Goal: Task Accomplishment & Management: Manage account settings

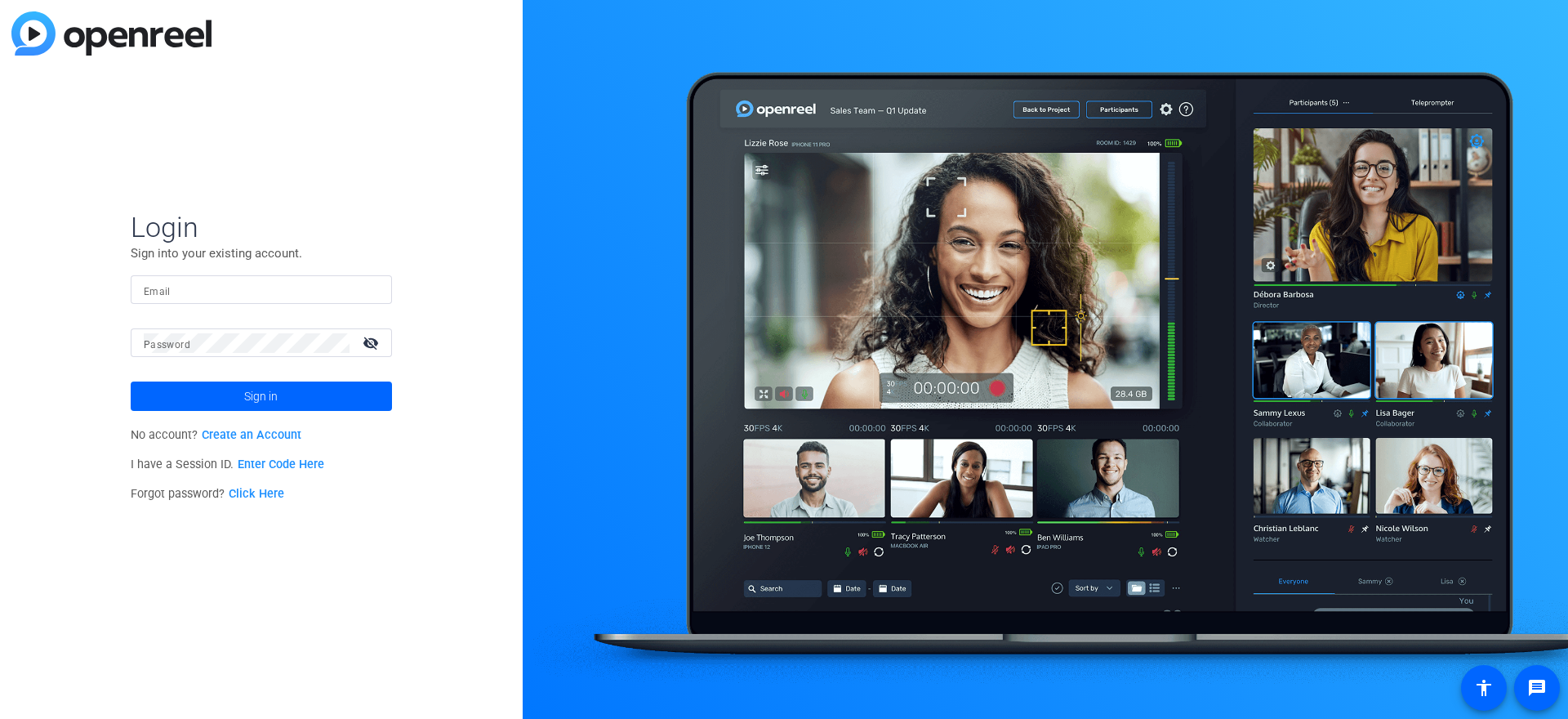
click at [248, 297] on input "Email" at bounding box center [261, 290] width 235 height 20
type input "[PERSON_NAME][EMAIL_ADDRESS][DOMAIN_NAME]"
click at [207, 394] on span at bounding box center [261, 396] width 261 height 39
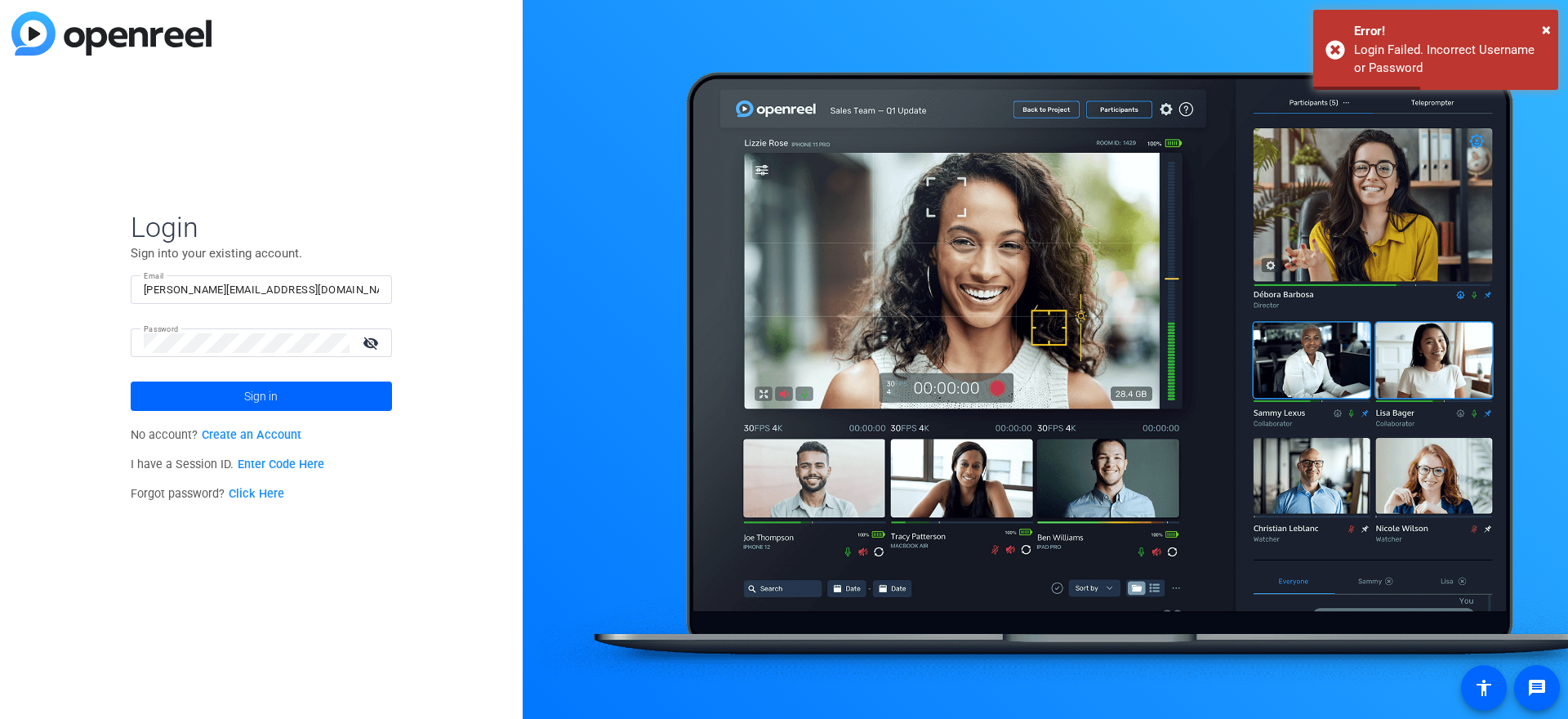
click at [260, 491] on link "Click Here" at bounding box center [257, 494] width 55 height 14
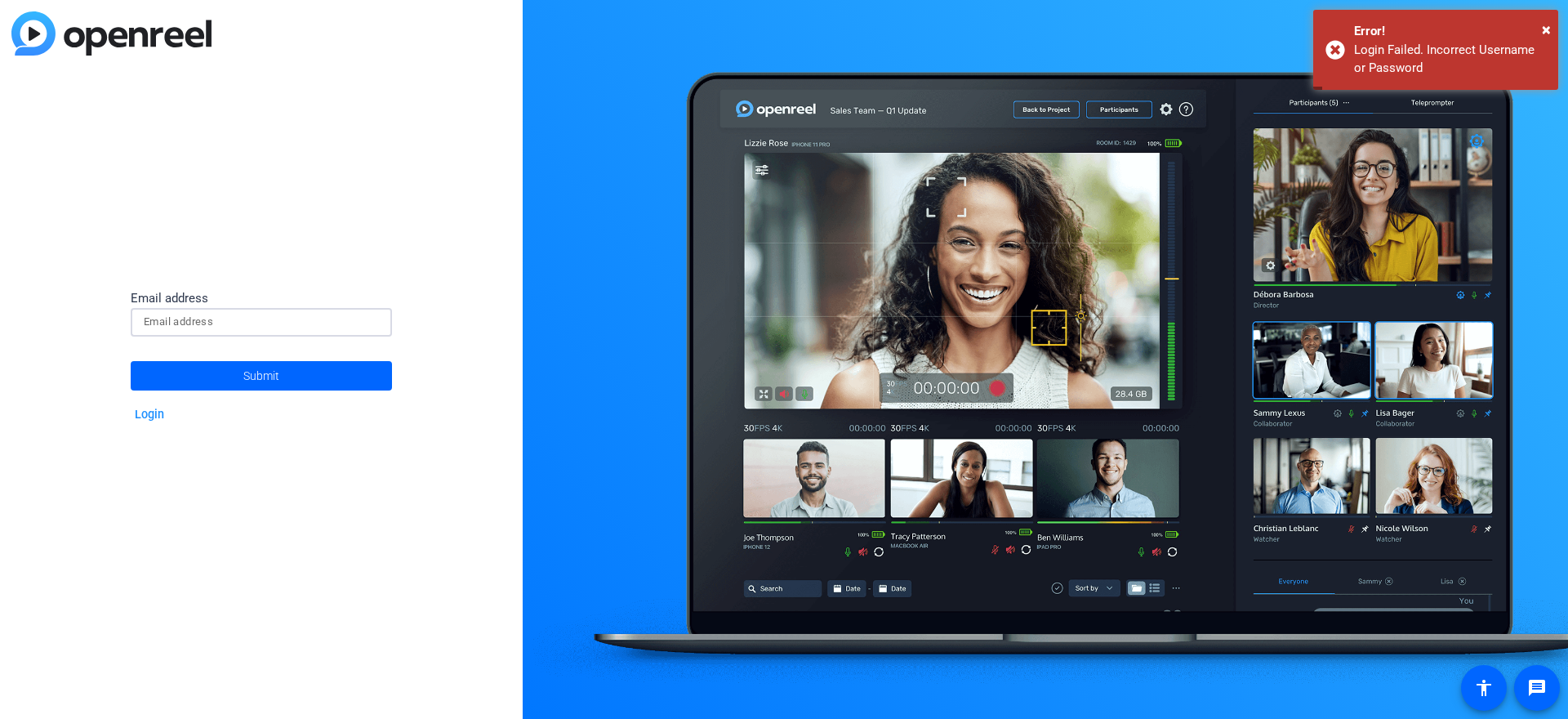
click at [257, 322] on input at bounding box center [261, 322] width 235 height 20
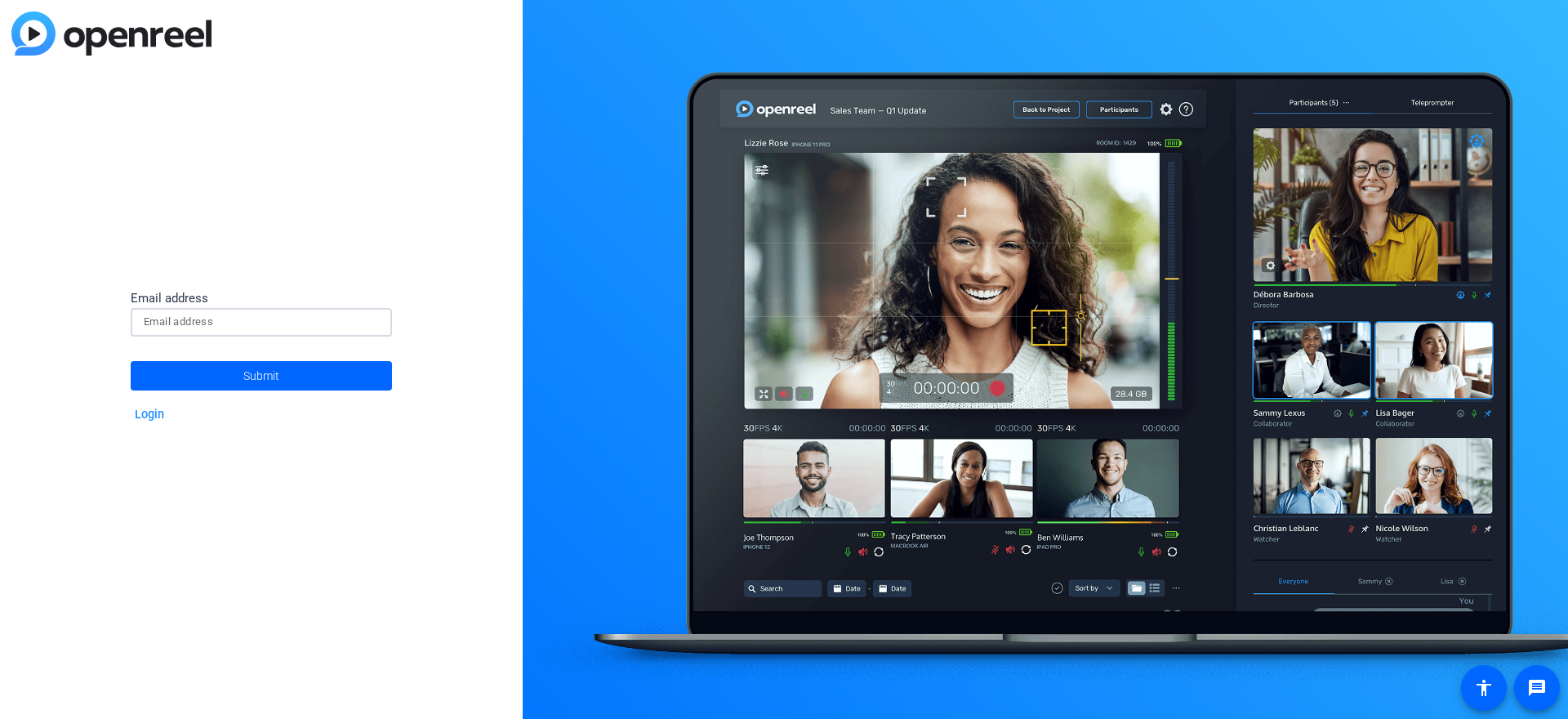
type input "[PERSON_NAME][EMAIL_ADDRESS][DOMAIN_NAME]"
click at [285, 370] on span at bounding box center [261, 376] width 261 height 39
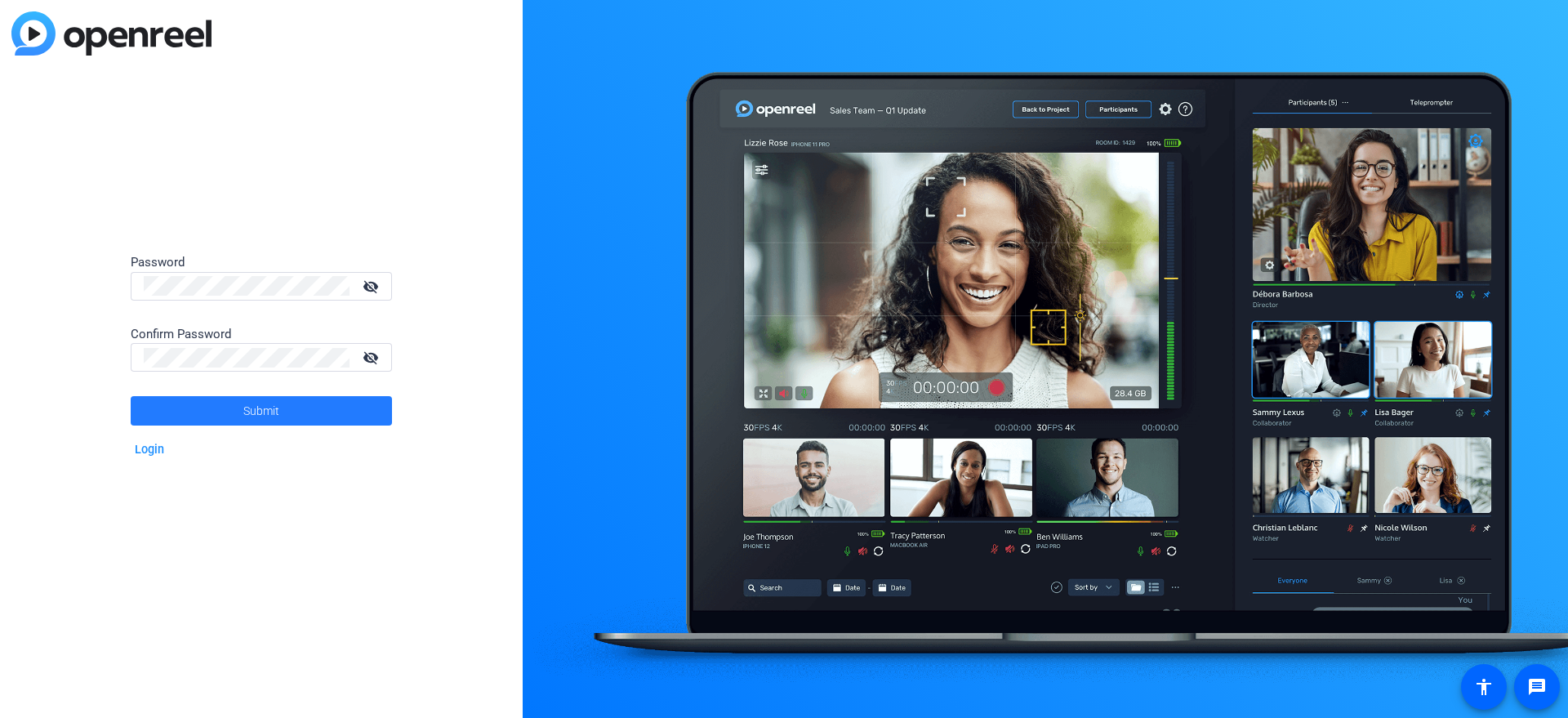
click at [194, 414] on span at bounding box center [261, 411] width 261 height 39
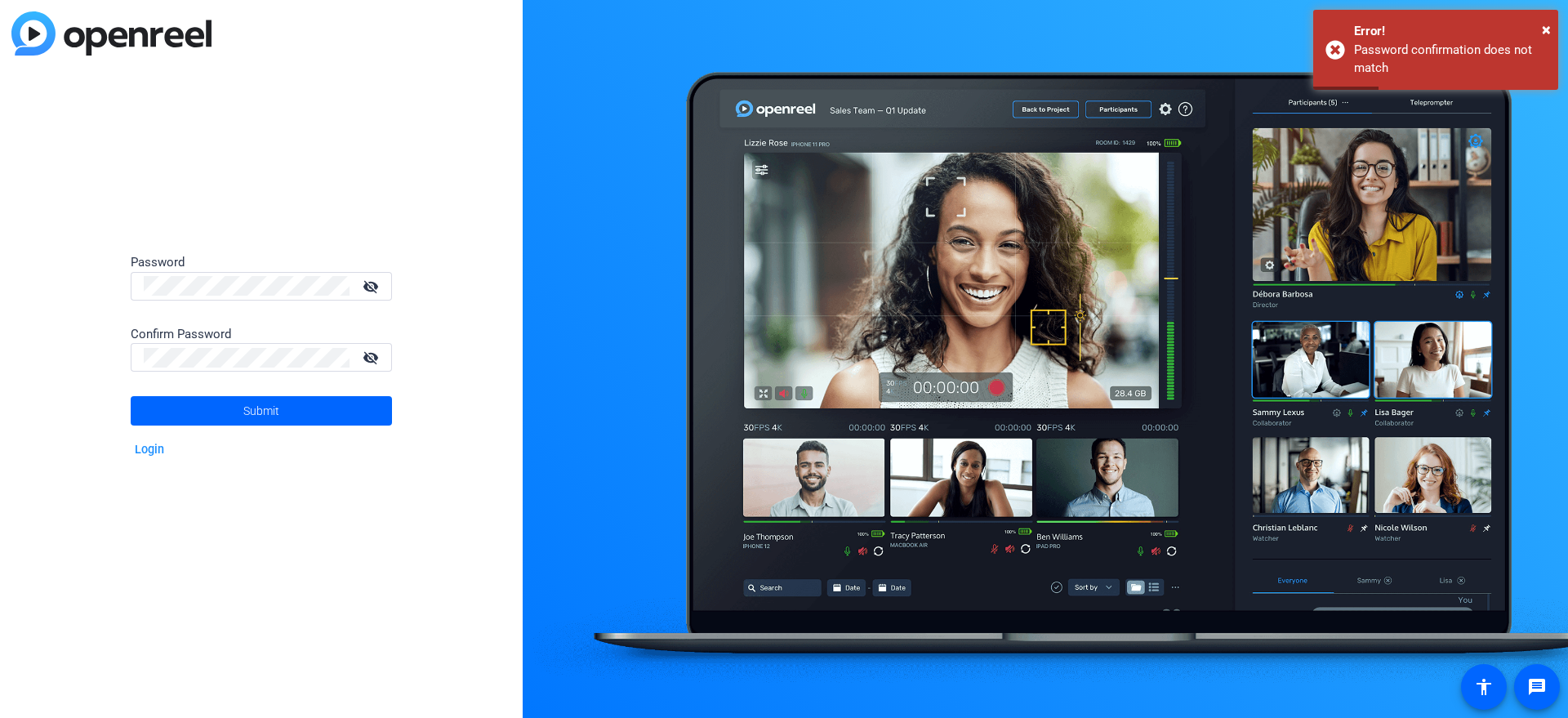
click at [378, 354] on mat-icon "visibility_off" at bounding box center [373, 357] width 39 height 24
click at [371, 292] on mat-icon "visibility_off" at bounding box center [373, 286] width 39 height 24
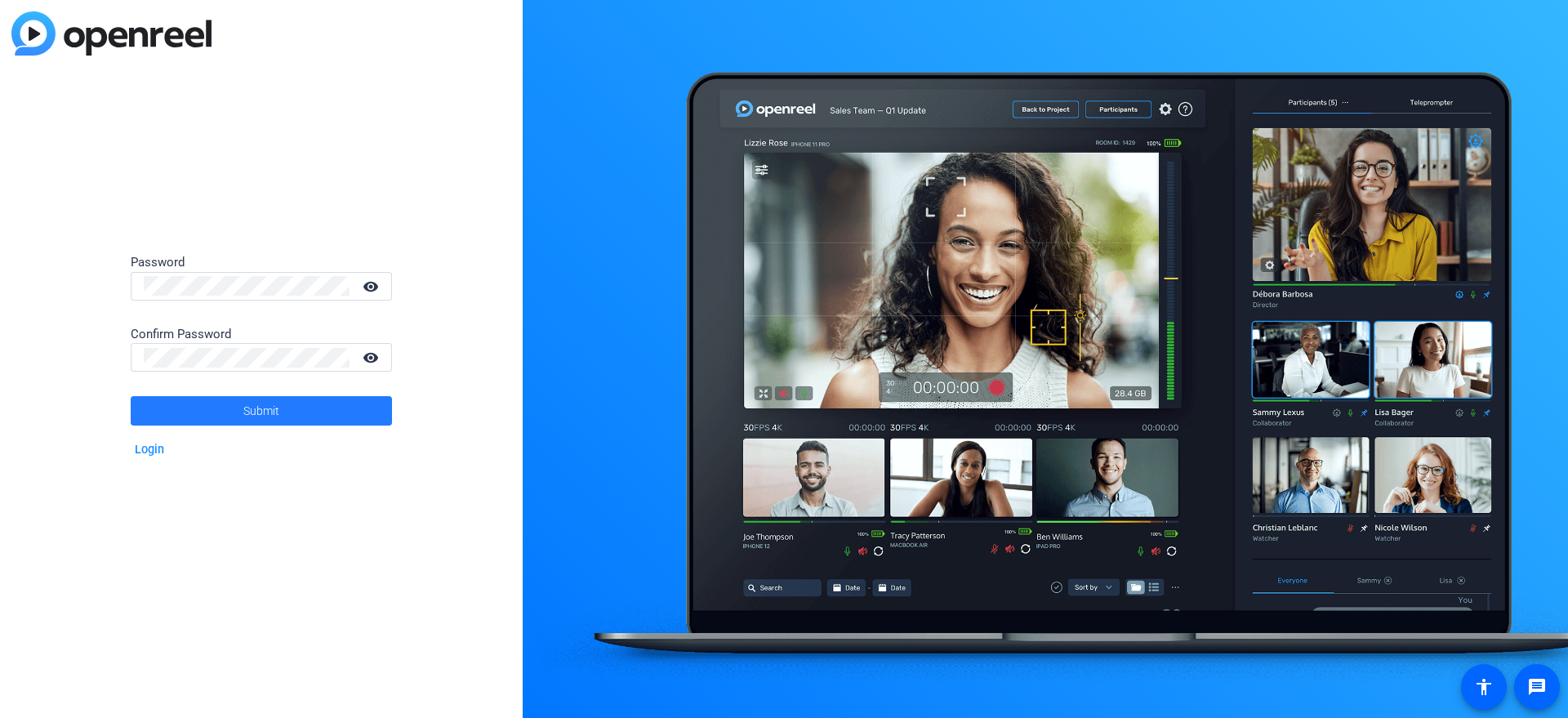
click at [254, 406] on span "Submit" at bounding box center [261, 411] width 36 height 41
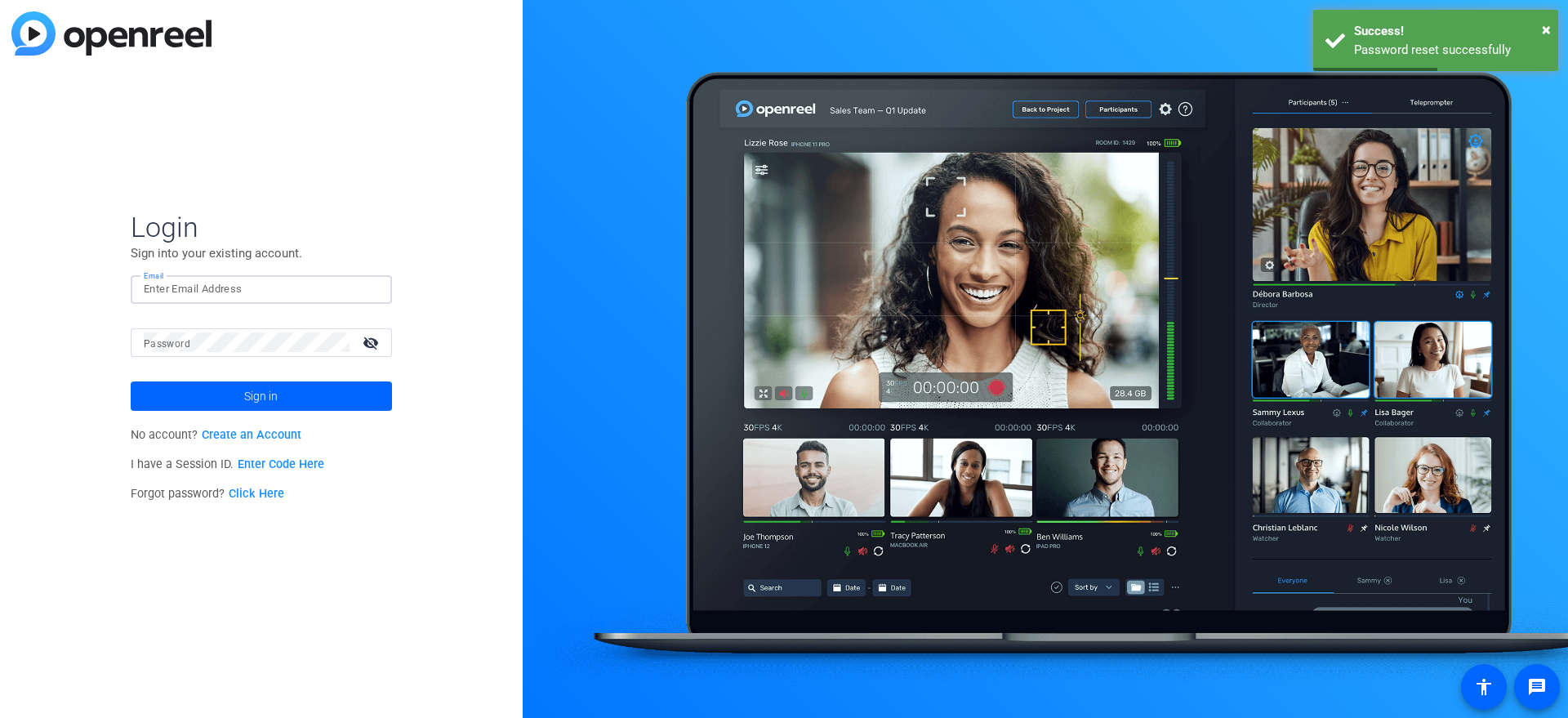
click at [248, 287] on input "Email" at bounding box center [261, 289] width 235 height 20
type input "[PERSON_NAME][EMAIL_ADDRESS][DOMAIN_NAME]"
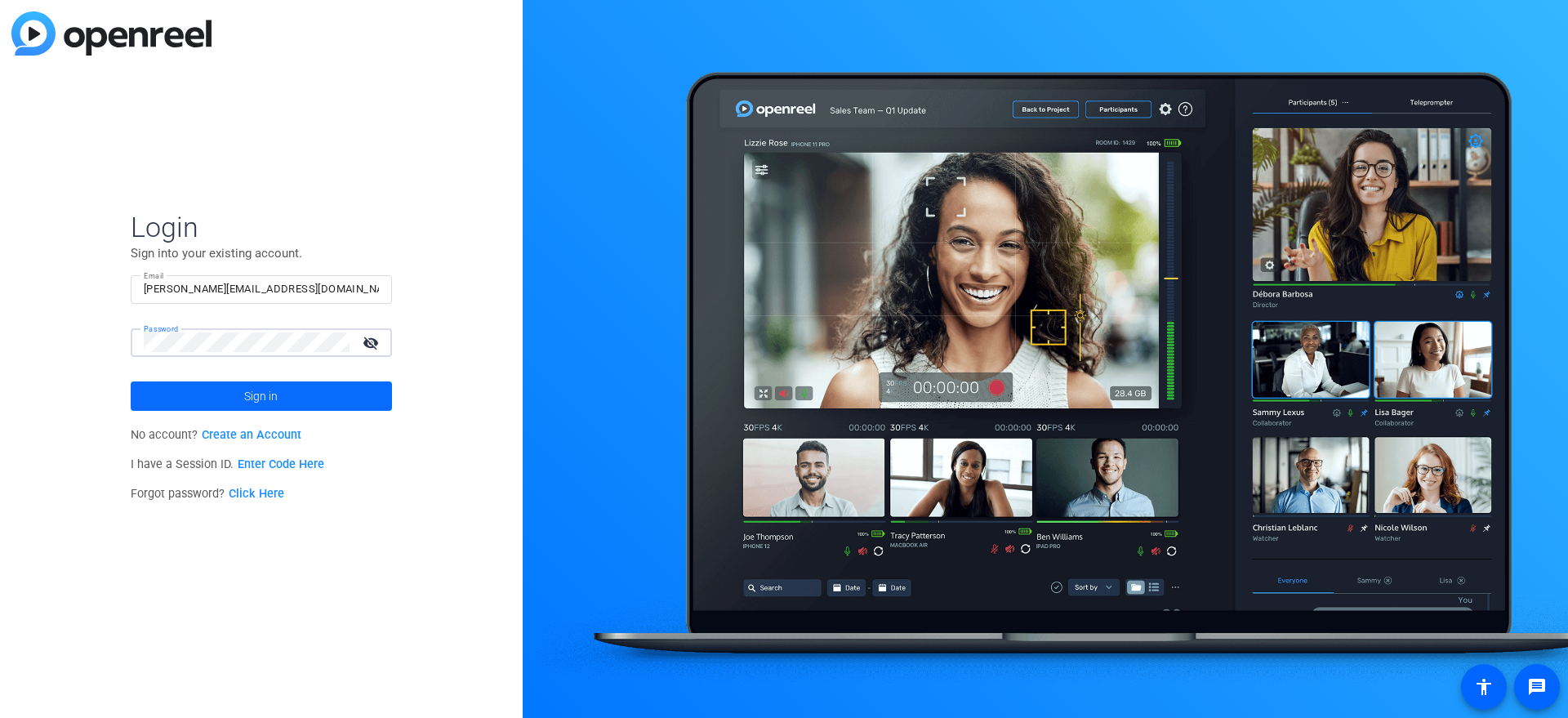
click at [198, 401] on span at bounding box center [261, 396] width 261 height 39
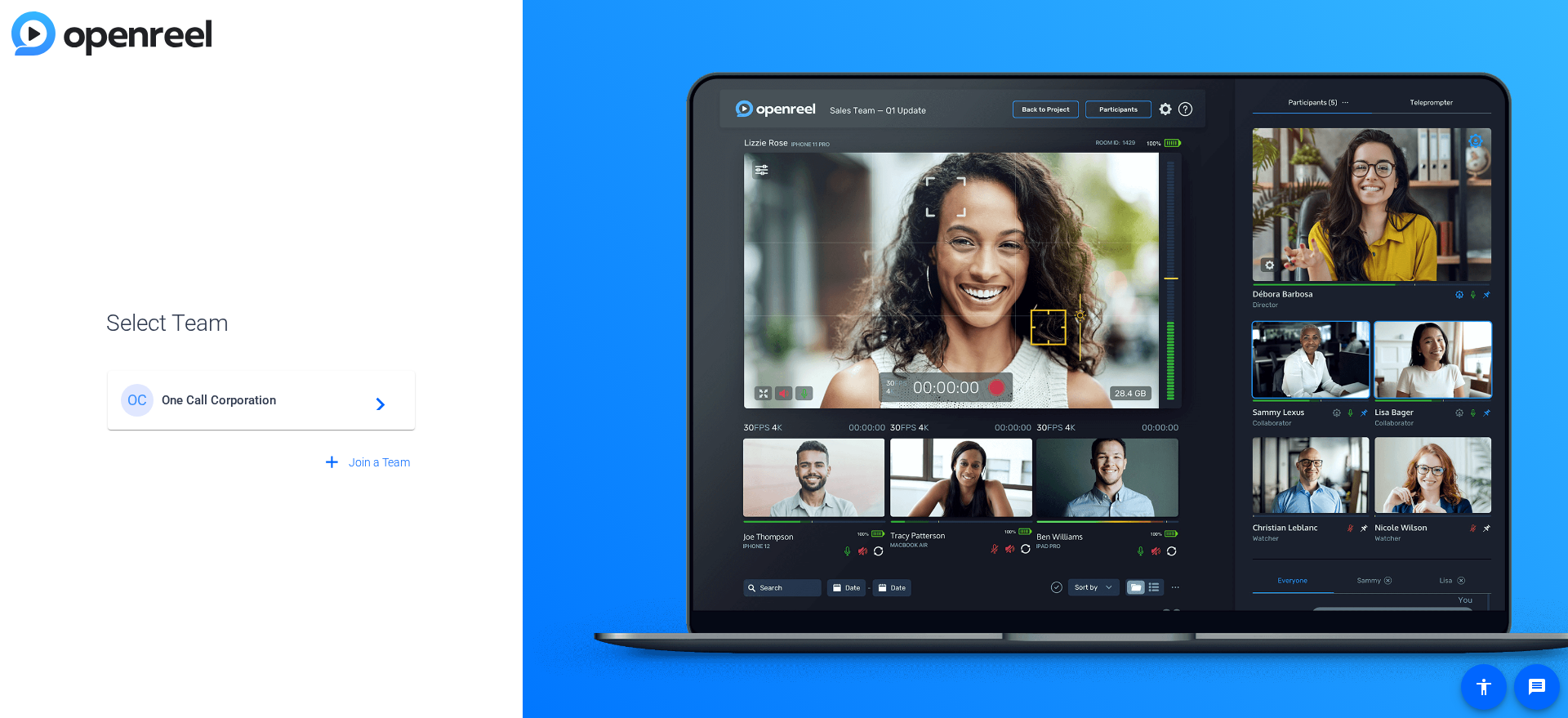
click at [231, 389] on div "OC One Call Corporation navigate_next" at bounding box center [261, 400] width 281 height 32
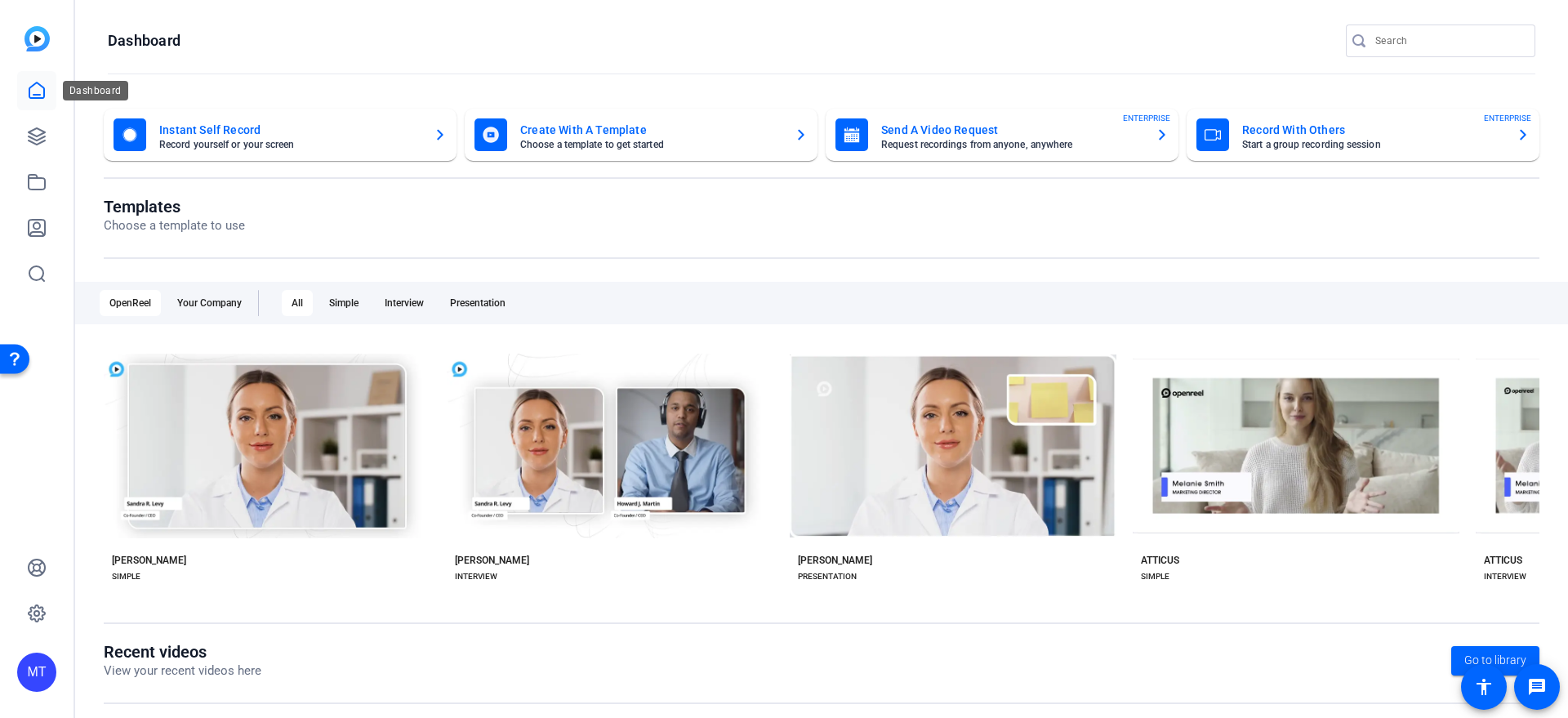
click at [40, 89] on icon at bounding box center [36, 90] width 20 height 20
click at [33, 85] on icon at bounding box center [36, 90] width 15 height 16
click at [37, 138] on icon at bounding box center [36, 137] width 20 height 20
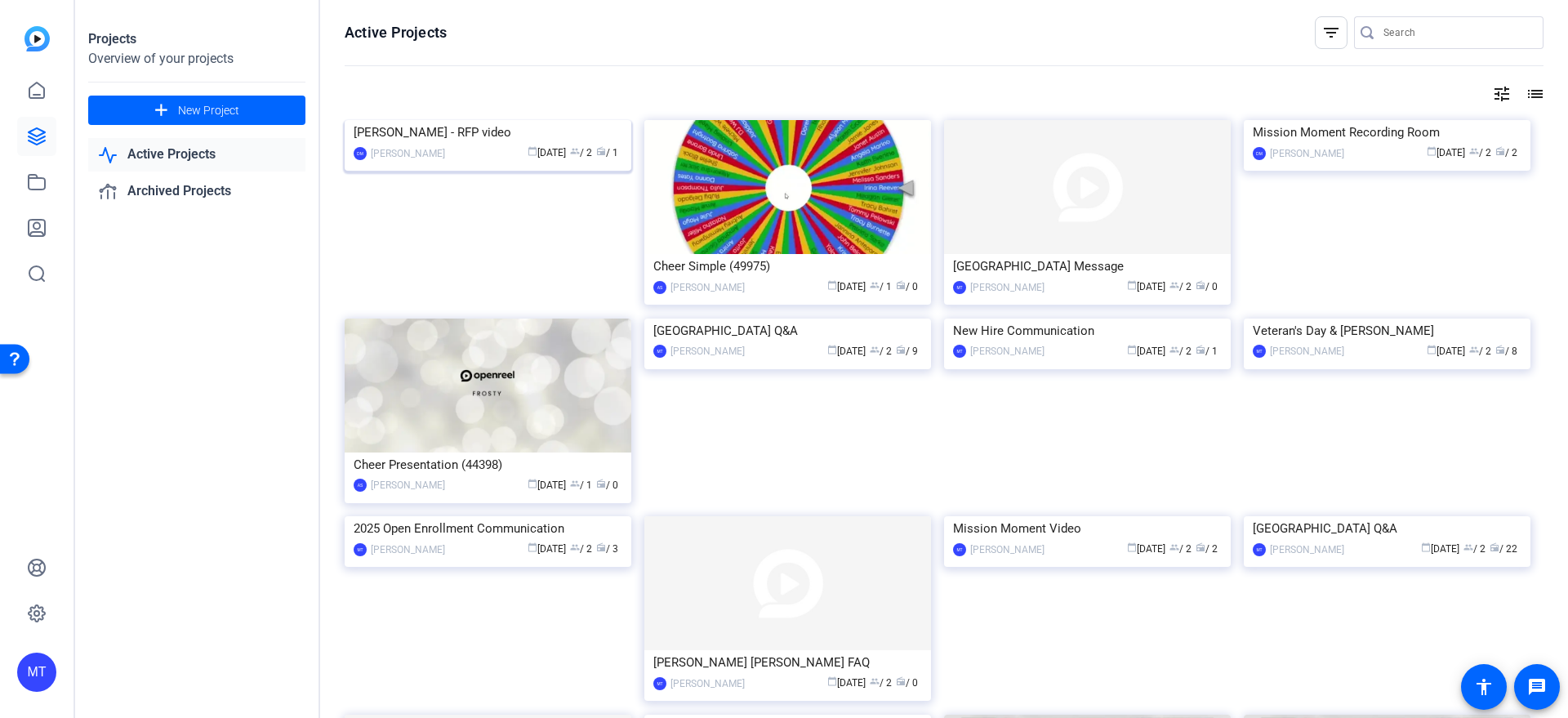
click at [441, 145] on div "Nick - RFP video" at bounding box center [488, 132] width 268 height 25
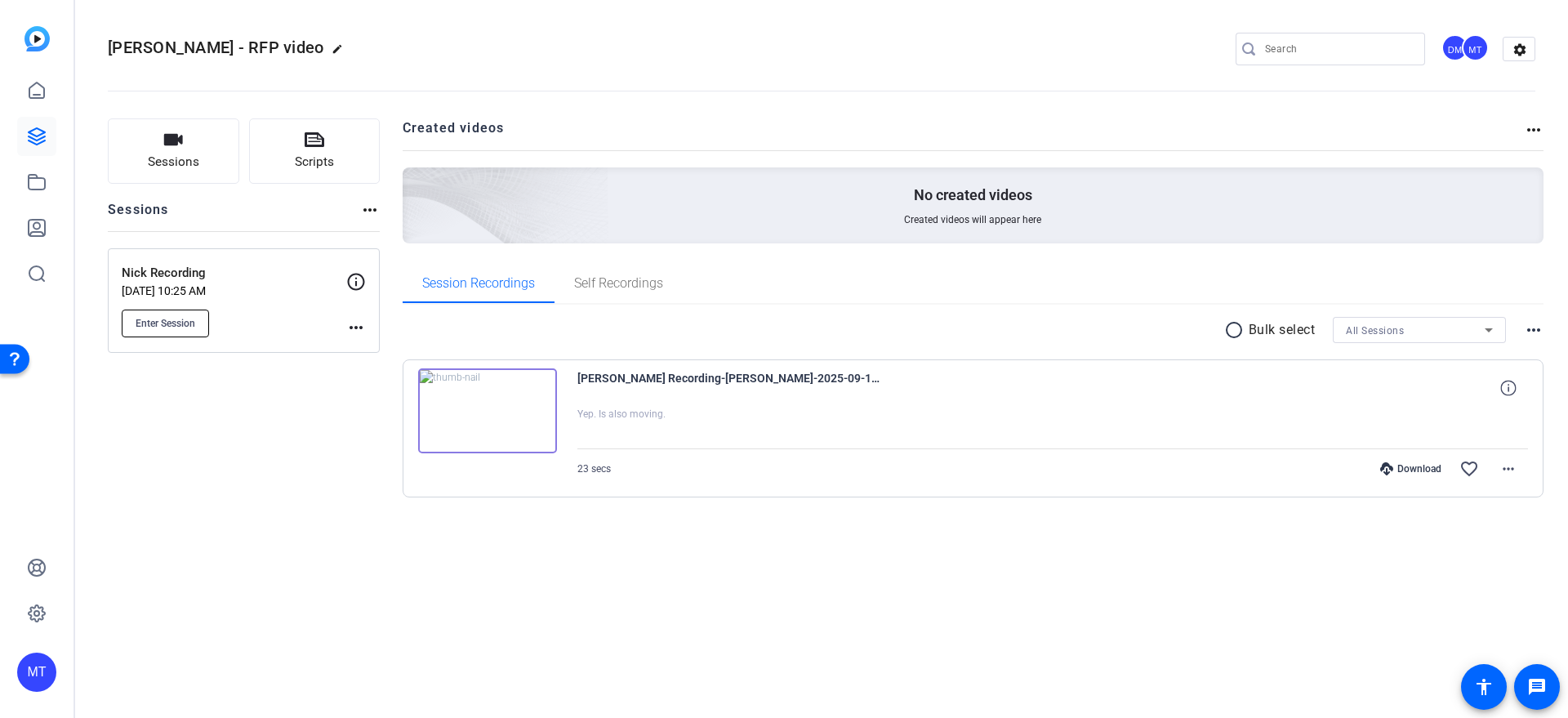
click at [180, 317] on span "Enter Session" at bounding box center [165, 323] width 60 height 13
